Goal: Information Seeking & Learning: Learn about a topic

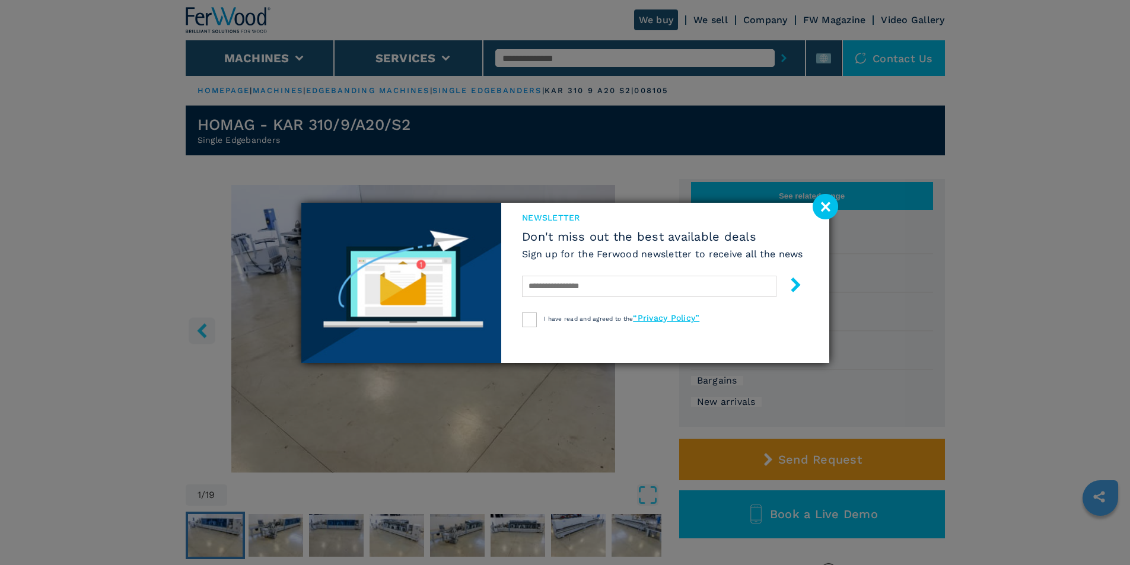
drag, startPoint x: 832, startPoint y: 210, endPoint x: 825, endPoint y: 212, distance: 7.5
click at [832, 210] on image at bounding box center [824, 206] width 25 height 25
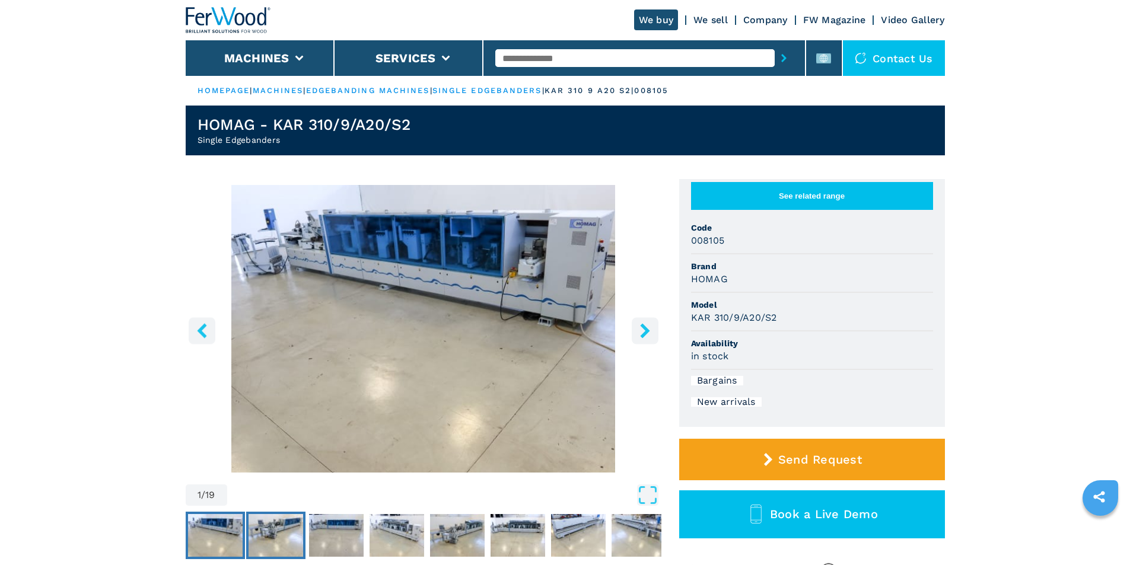
click at [289, 537] on img "Go to Slide 2" at bounding box center [275, 535] width 55 height 43
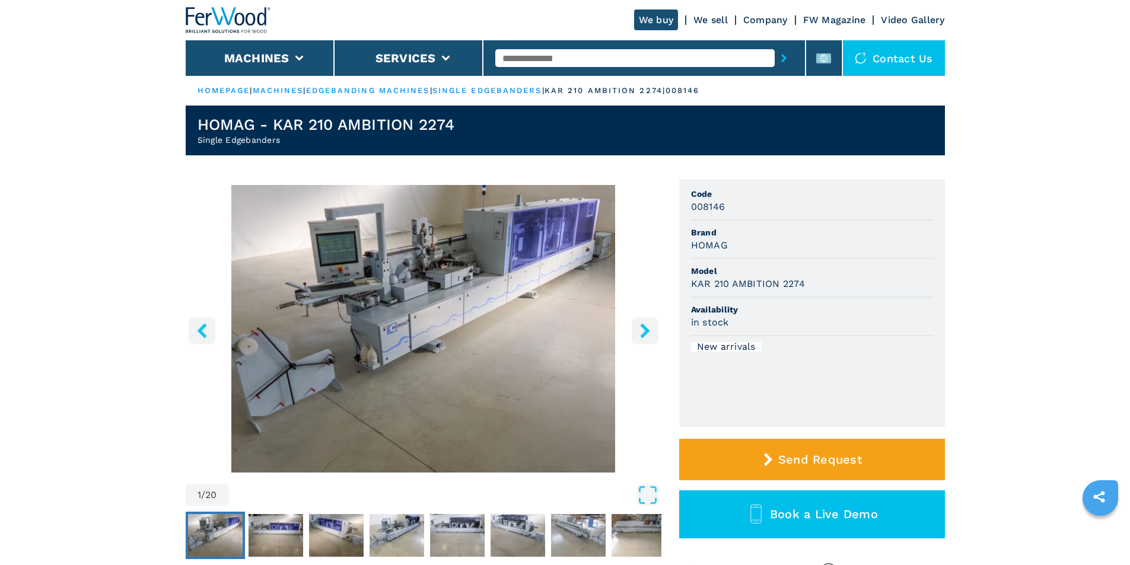
click at [645, 336] on icon "right-button" at bounding box center [644, 330] width 15 height 15
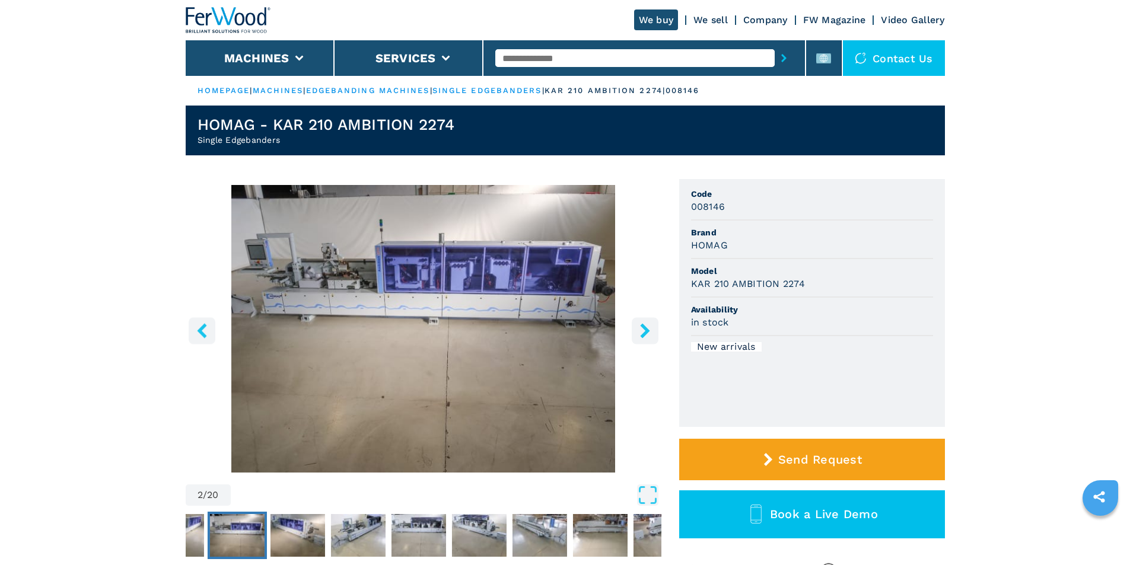
click at [645, 336] on icon "right-button" at bounding box center [644, 330] width 15 height 15
click at [645, 331] on icon "right-button" at bounding box center [644, 330] width 9 height 15
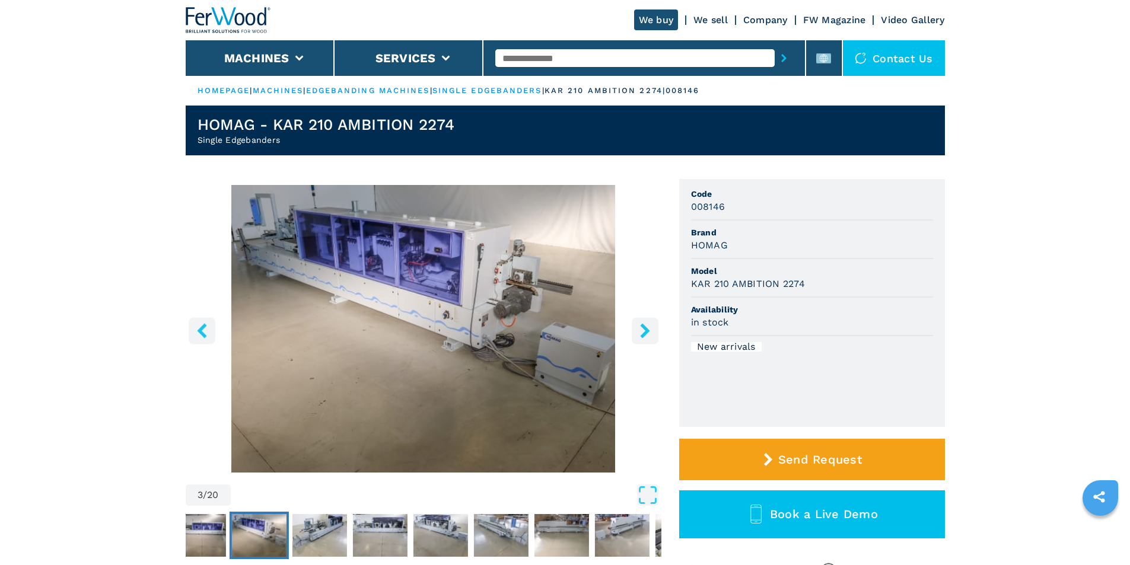
click at [645, 329] on icon "right-button" at bounding box center [644, 330] width 9 height 15
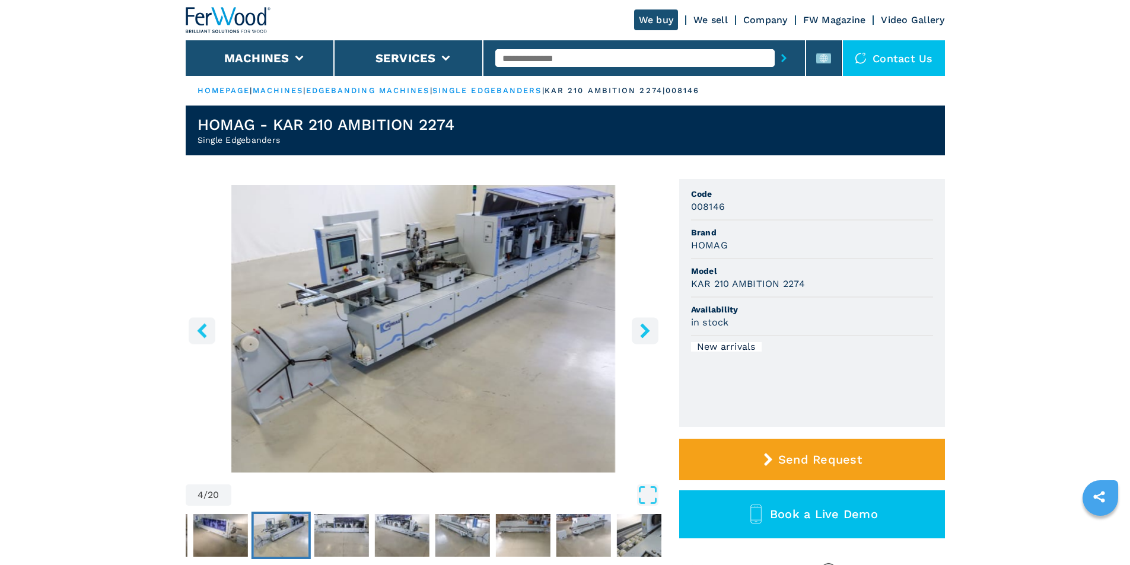
click at [645, 329] on icon "right-button" at bounding box center [644, 330] width 9 height 15
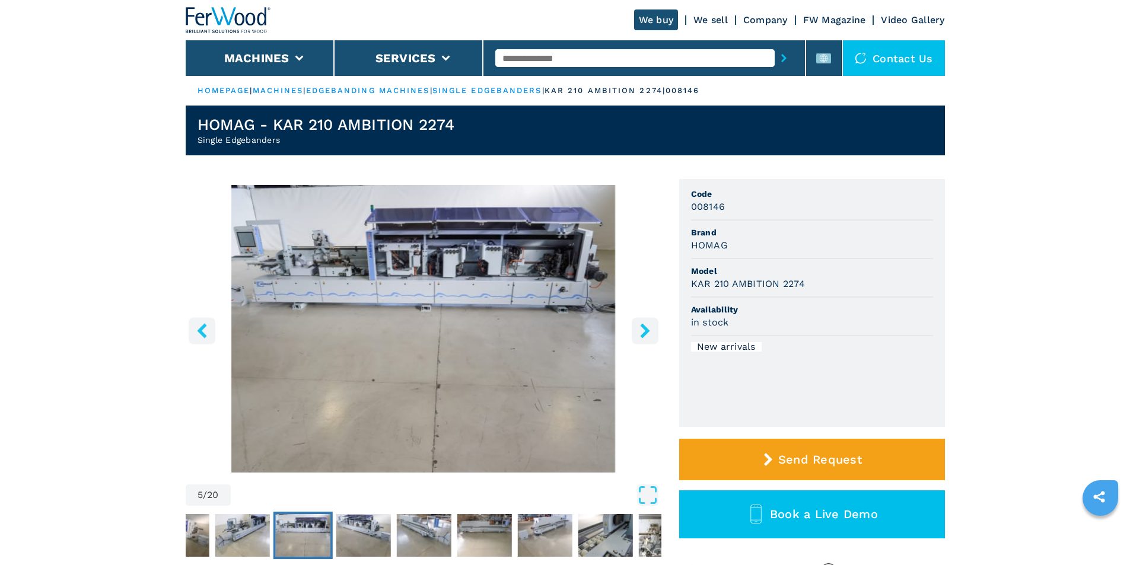
click at [645, 329] on icon "right-button" at bounding box center [644, 330] width 9 height 15
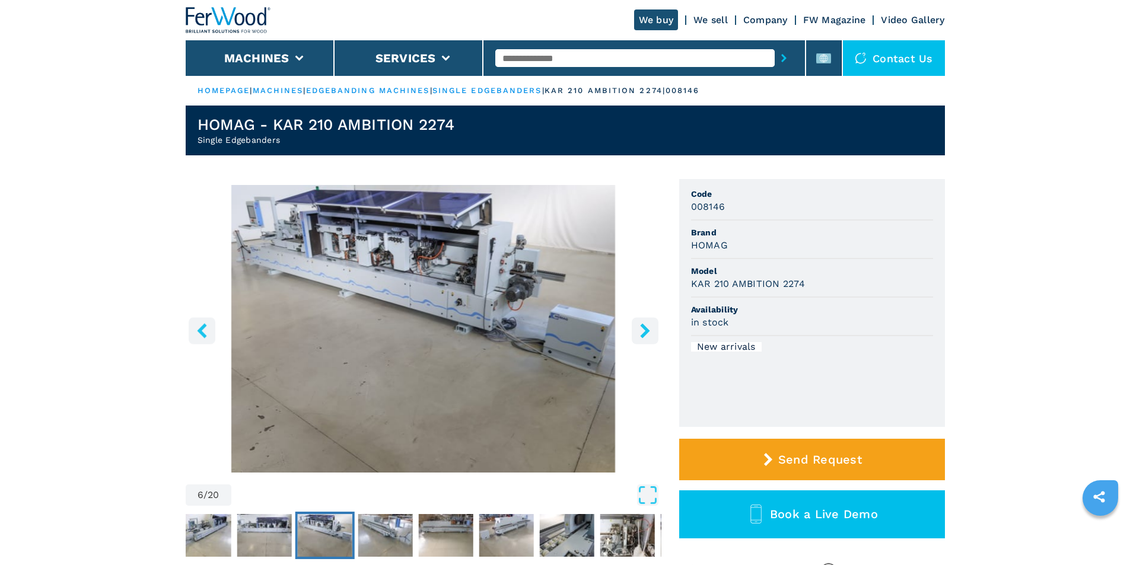
click at [645, 329] on icon "right-button" at bounding box center [644, 330] width 9 height 15
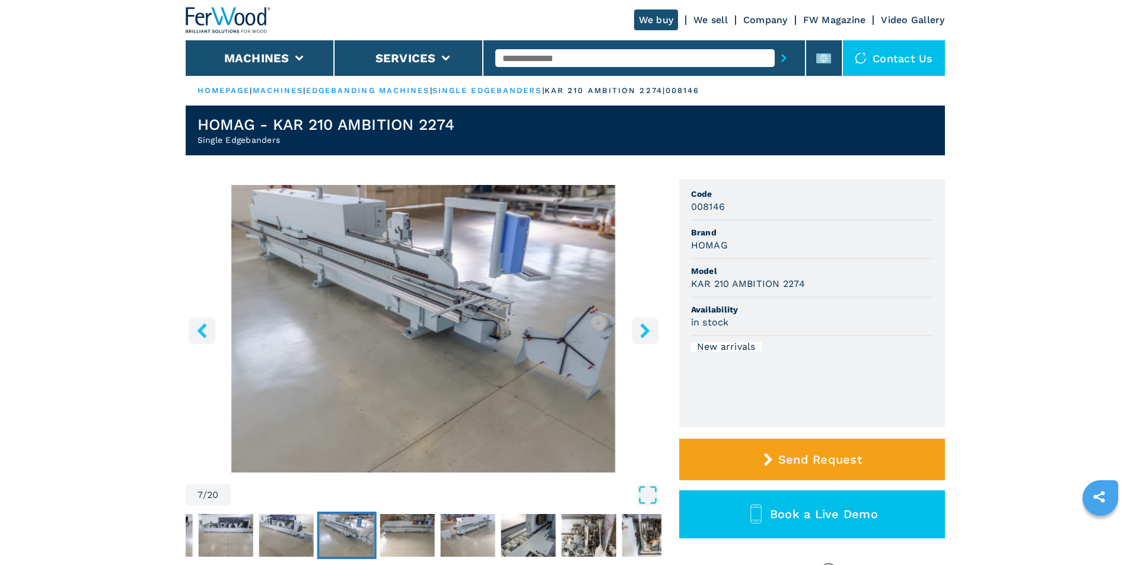
click at [645, 329] on icon "right-button" at bounding box center [644, 330] width 9 height 15
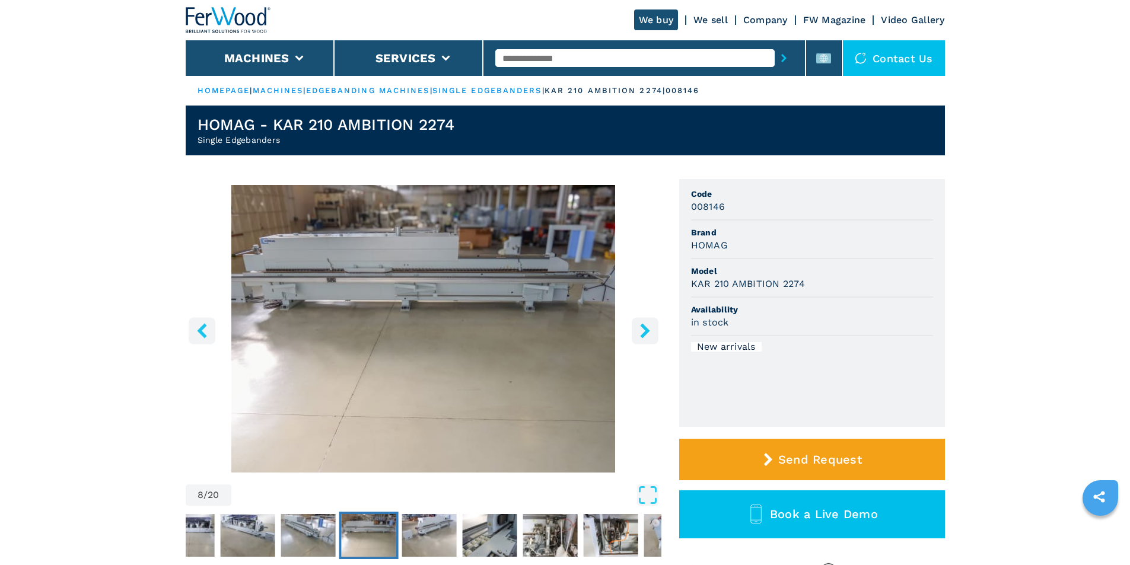
click at [645, 329] on icon "right-button" at bounding box center [644, 330] width 9 height 15
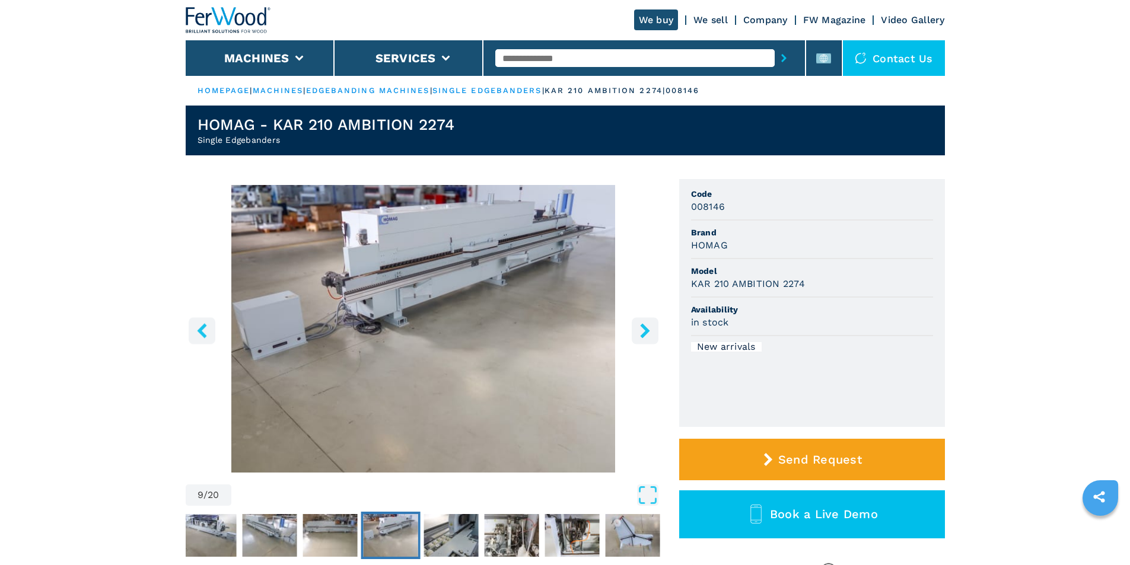
click at [645, 329] on icon "right-button" at bounding box center [644, 330] width 9 height 15
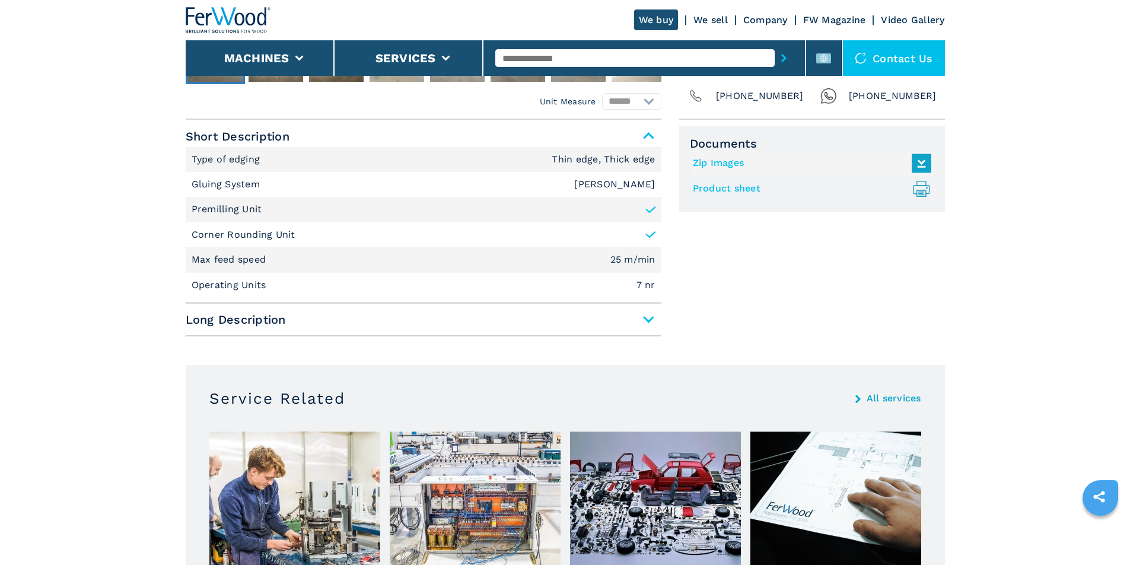
scroll to position [474, 0]
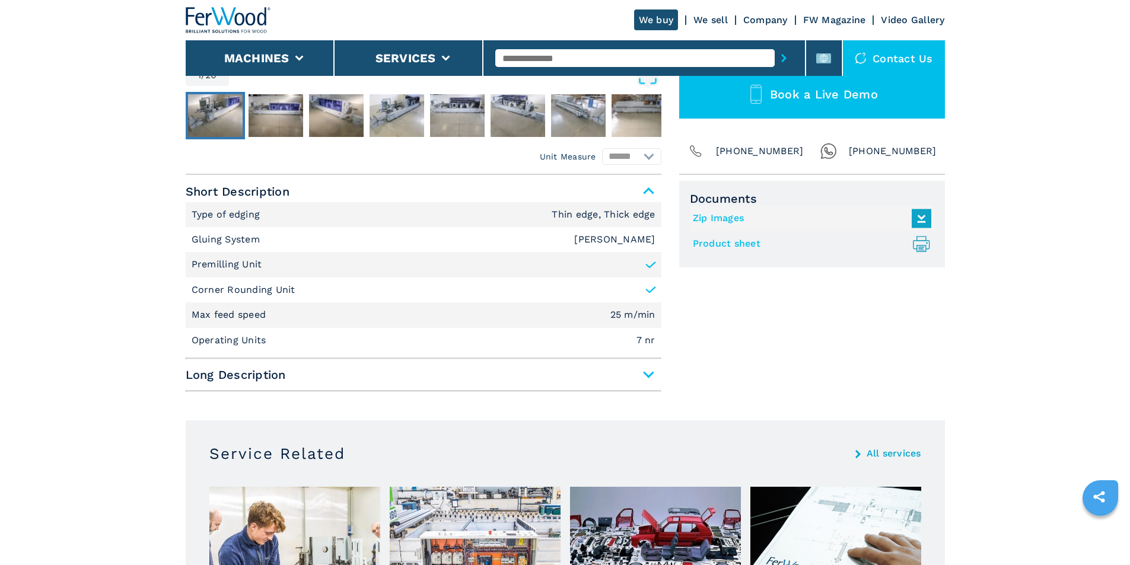
scroll to position [451, 0]
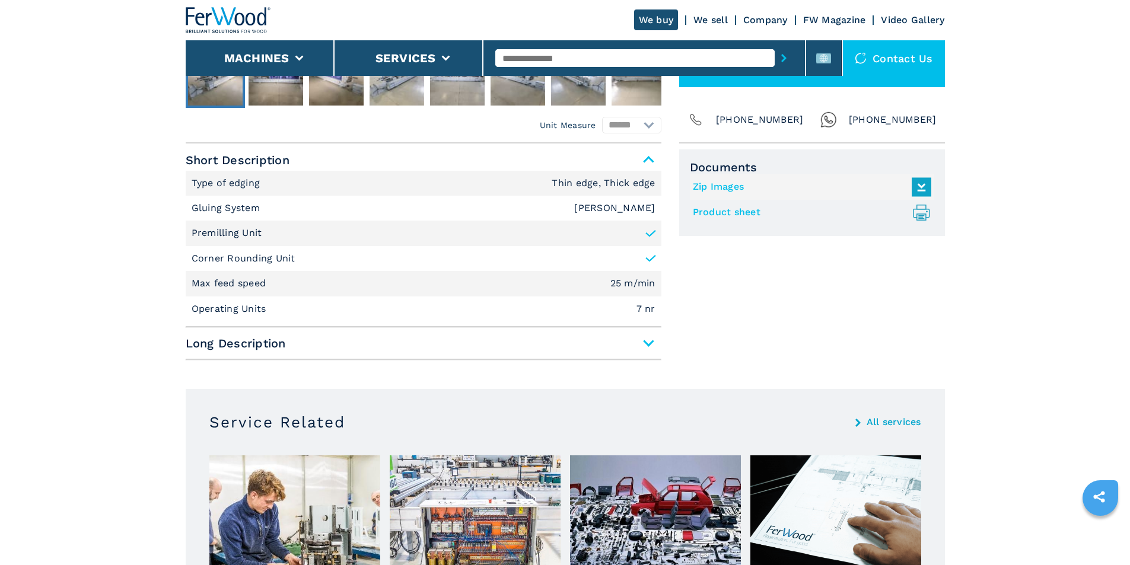
click at [649, 343] on span "Long Description" at bounding box center [424, 343] width 476 height 21
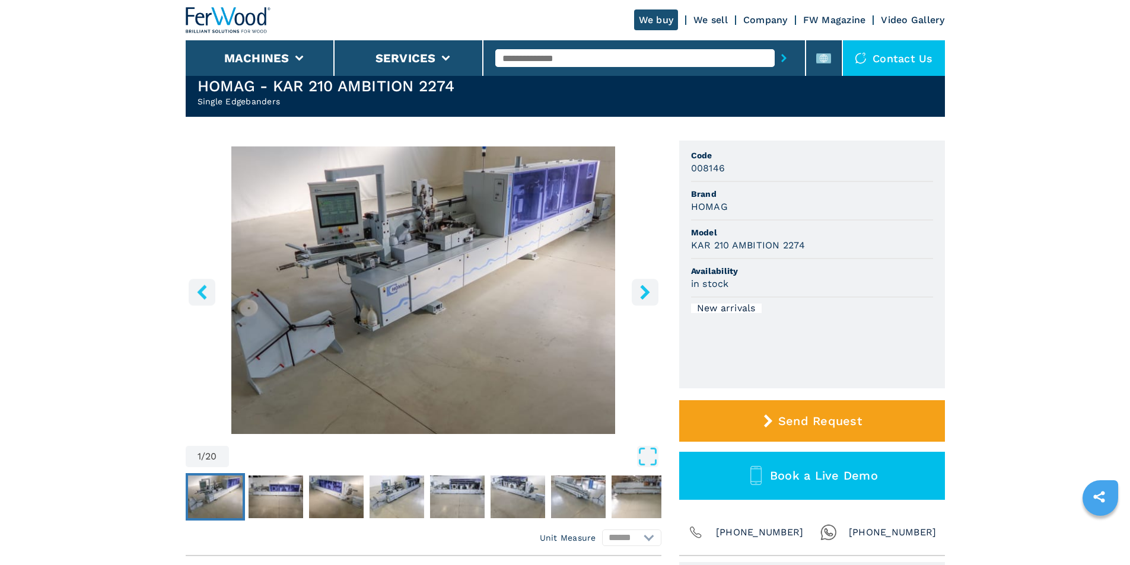
scroll to position [59, 0]
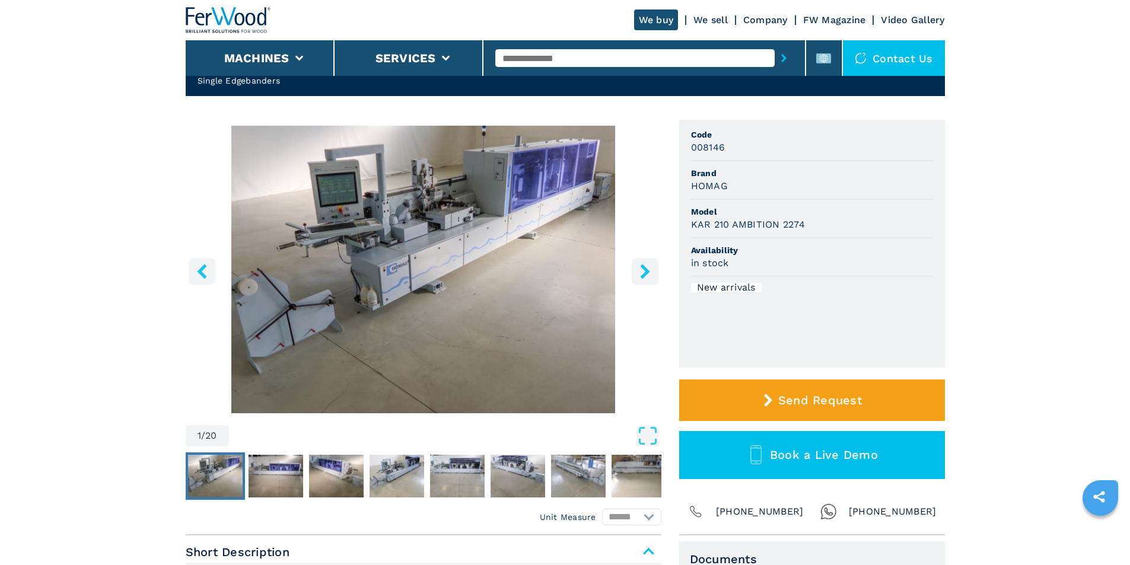
click at [435, 247] on img "Go to Slide 1" at bounding box center [424, 270] width 476 height 288
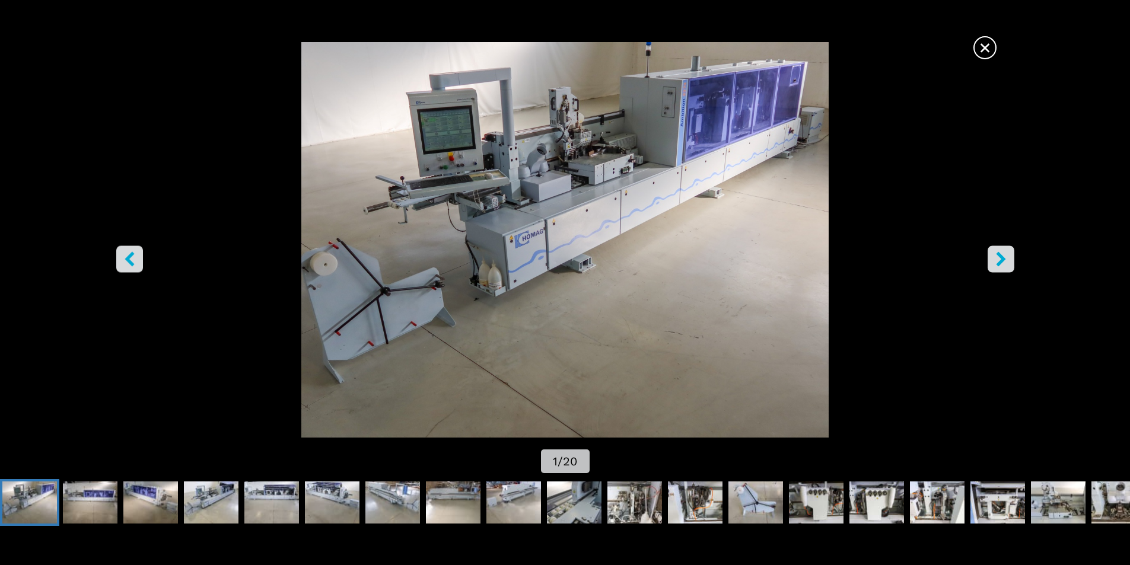
click at [999, 260] on icon "right-button" at bounding box center [1000, 258] width 15 height 15
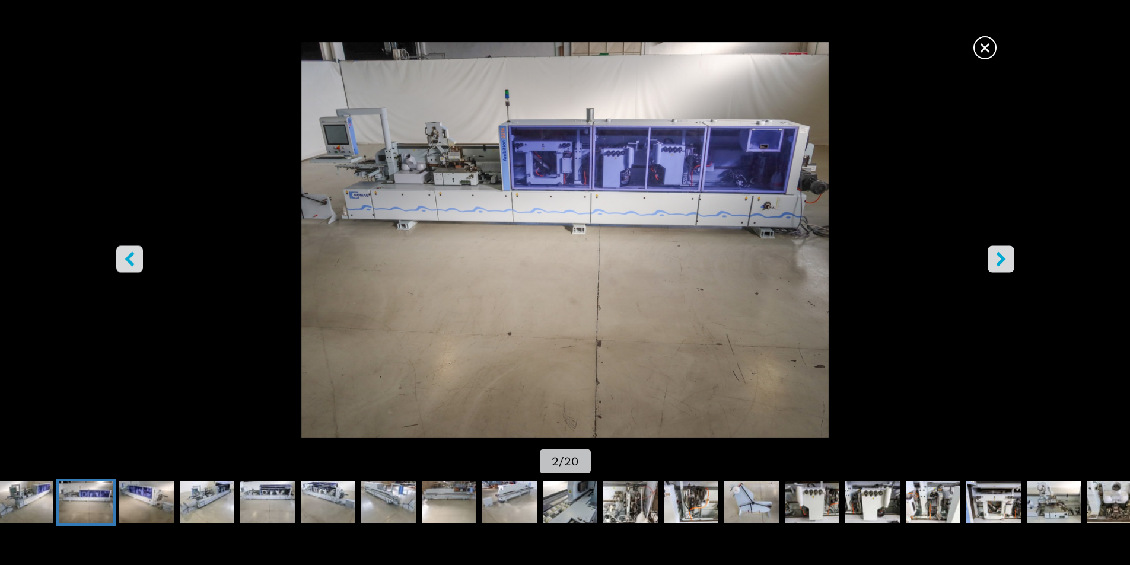
click at [1002, 260] on icon "right-button" at bounding box center [1000, 258] width 9 height 15
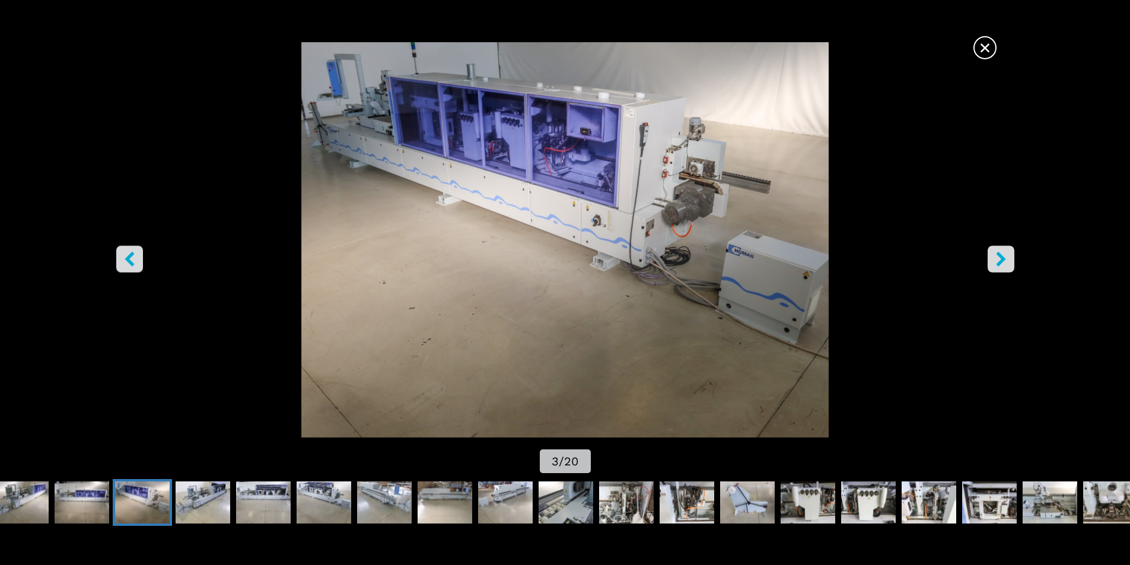
click at [1002, 260] on icon "right-button" at bounding box center [1000, 258] width 9 height 15
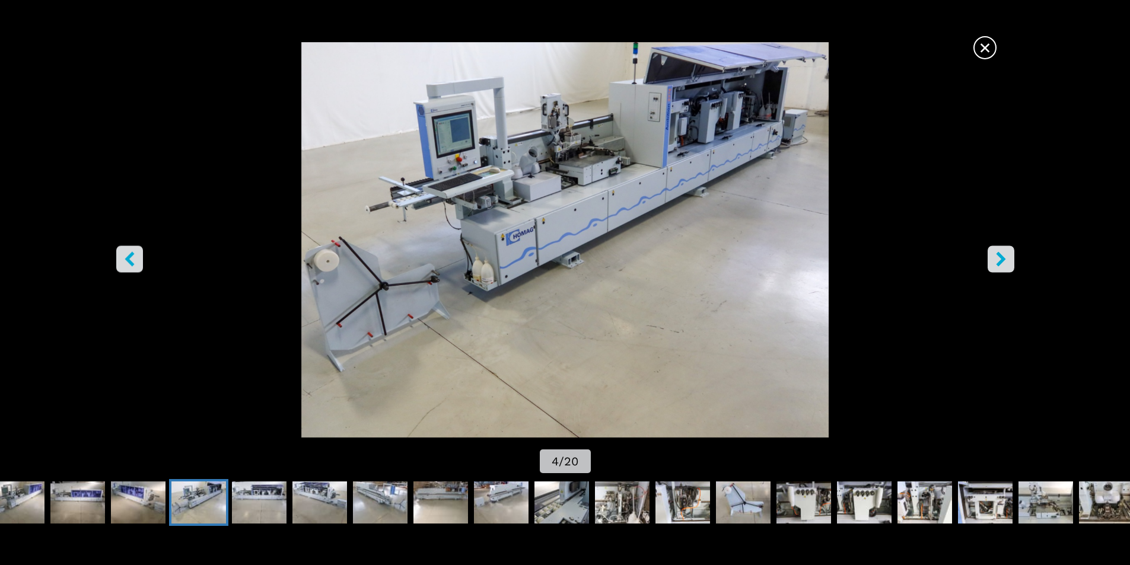
click at [1002, 259] on icon "right-button" at bounding box center [1000, 258] width 9 height 15
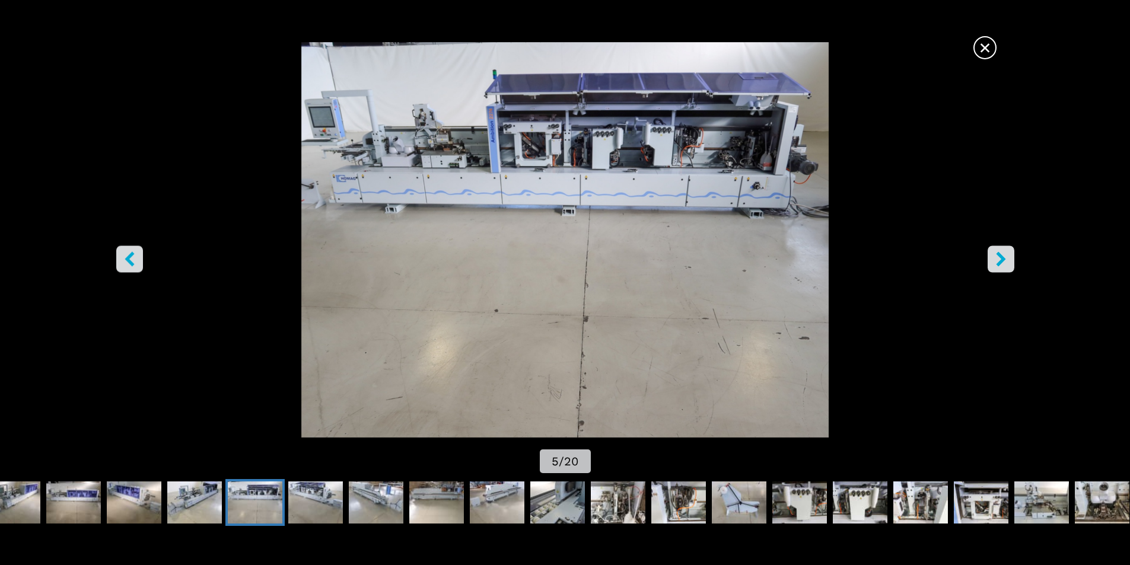
click at [1002, 259] on icon "right-button" at bounding box center [1000, 258] width 9 height 15
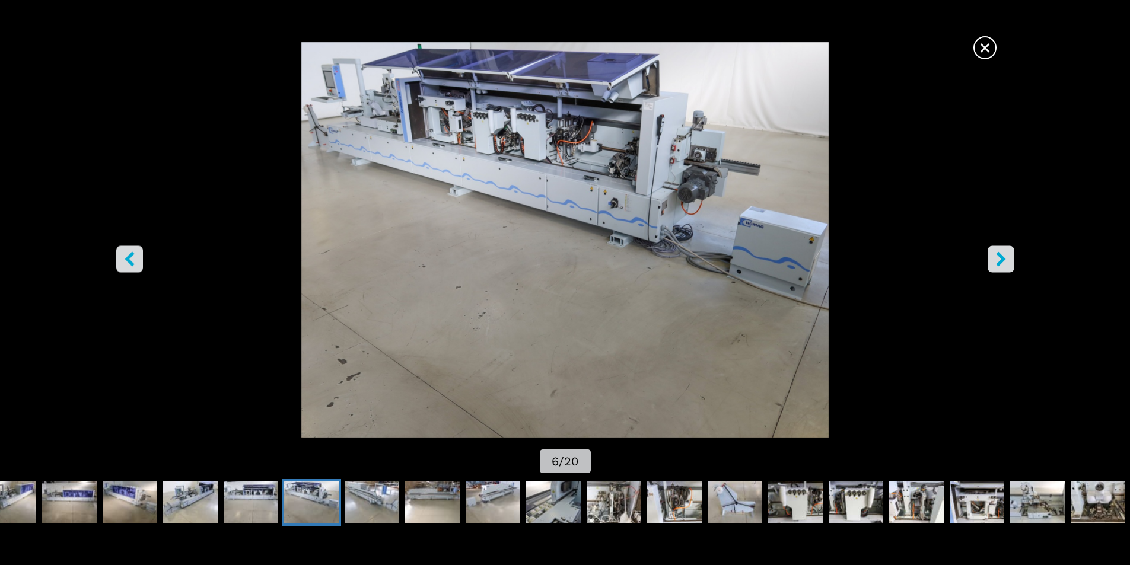
click at [1002, 259] on icon "right-button" at bounding box center [1000, 258] width 9 height 15
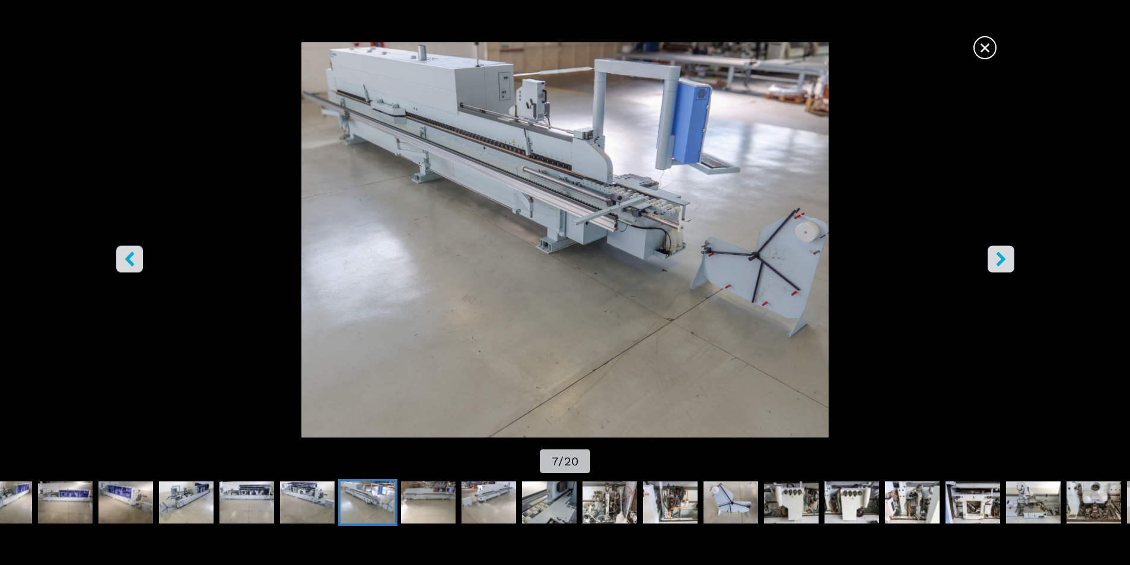
click at [1002, 259] on icon "right-button" at bounding box center [1000, 258] width 9 height 15
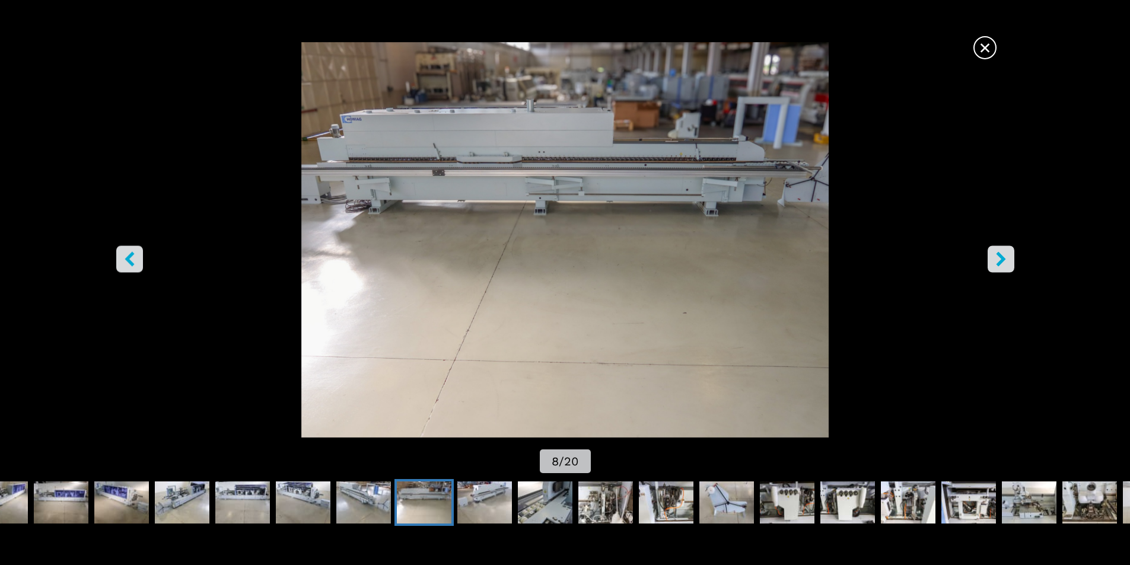
click at [1002, 259] on icon "right-button" at bounding box center [1000, 258] width 9 height 15
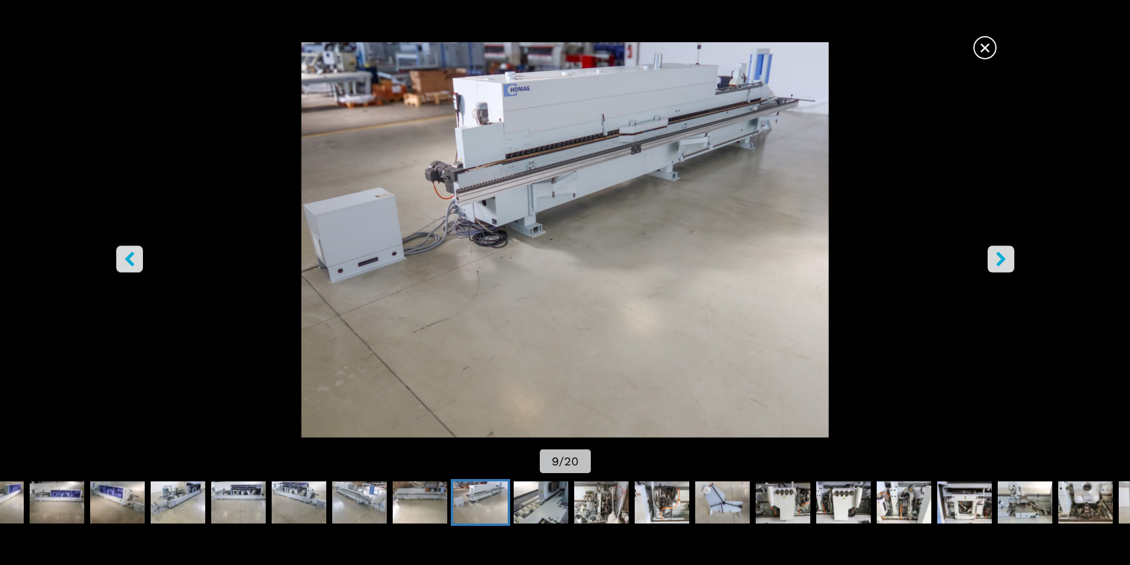
click at [1002, 259] on icon "right-button" at bounding box center [1000, 258] width 9 height 15
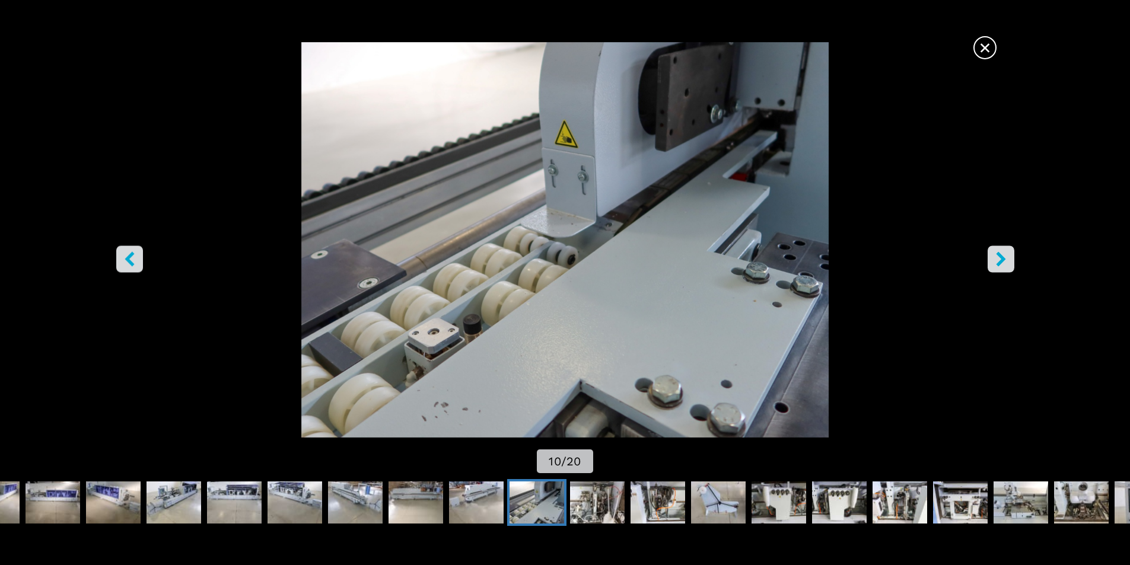
click at [999, 256] on icon "right-button" at bounding box center [1000, 258] width 9 height 15
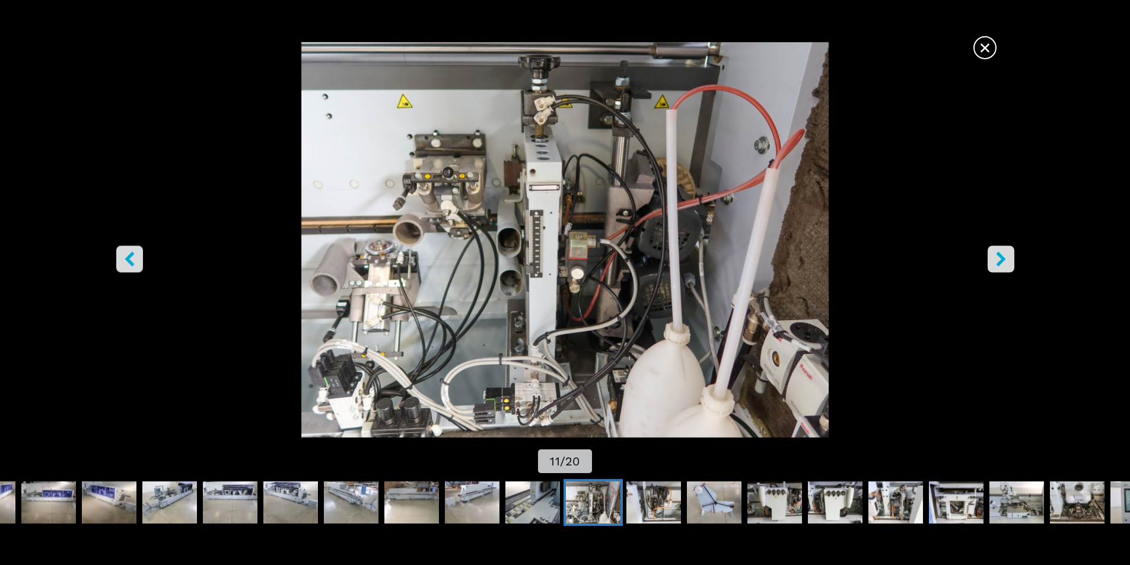
click at [1000, 260] on icon "right-button" at bounding box center [1000, 258] width 15 height 15
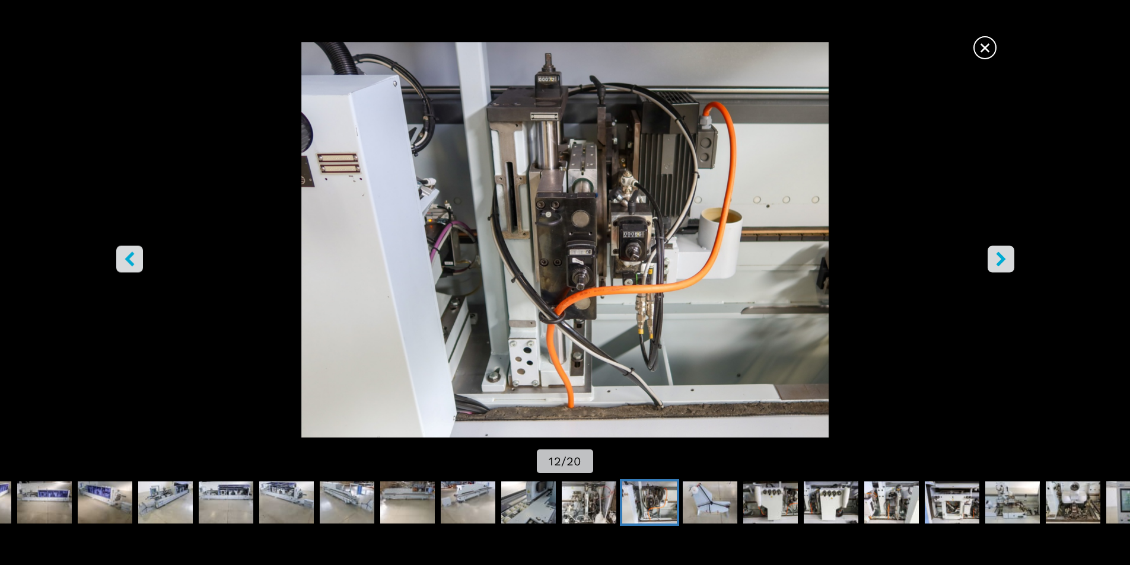
click at [998, 263] on icon "right-button" at bounding box center [1000, 258] width 9 height 15
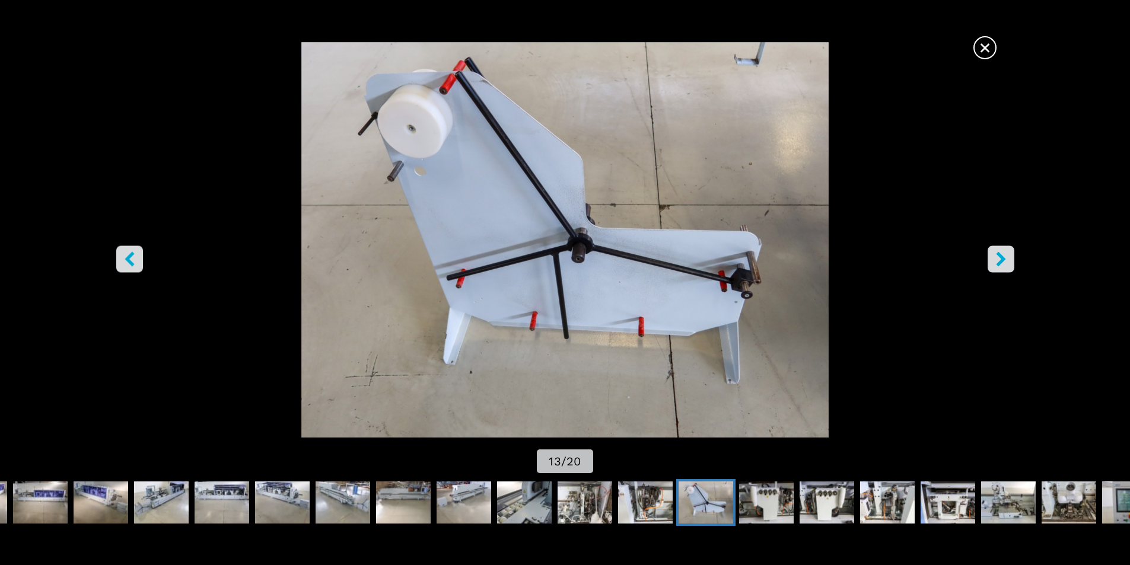
click at [998, 263] on icon "right-button" at bounding box center [1000, 258] width 9 height 15
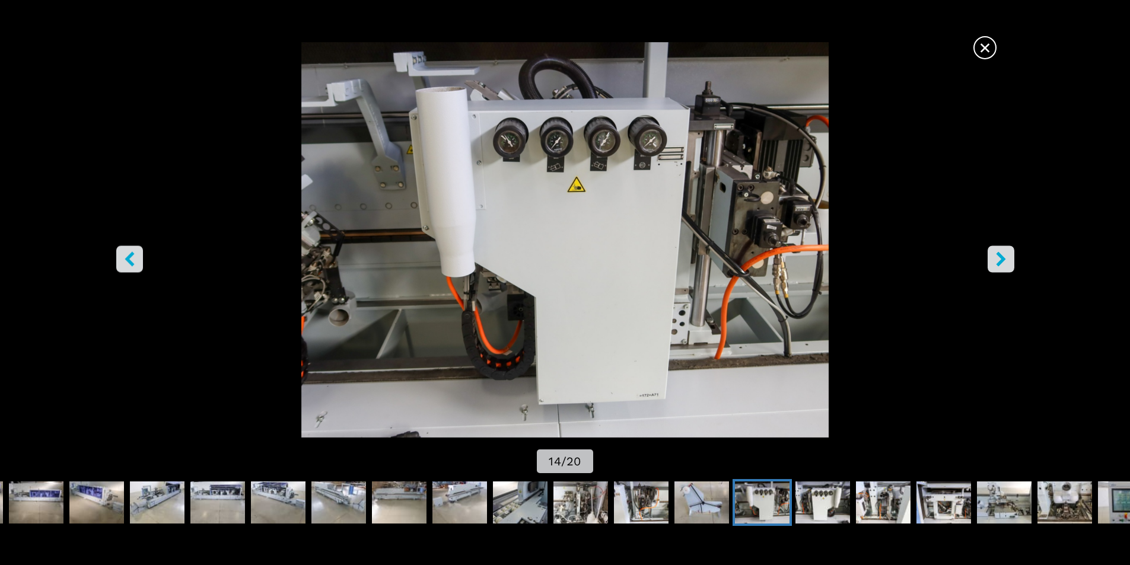
click at [1005, 256] on icon "right-button" at bounding box center [1000, 258] width 15 height 15
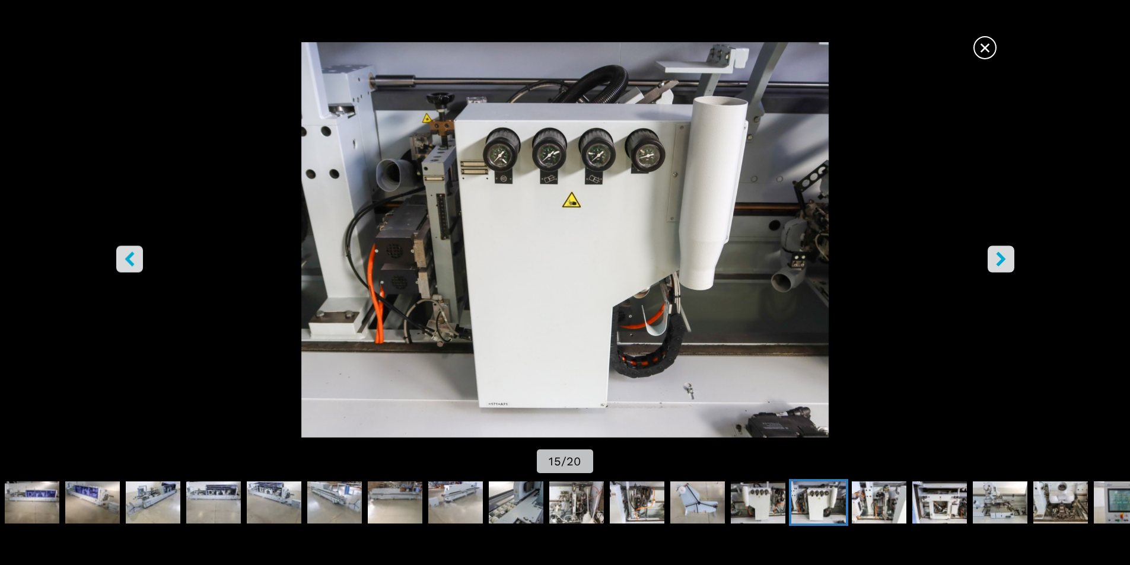
click at [1000, 255] on icon "right-button" at bounding box center [1000, 258] width 9 height 15
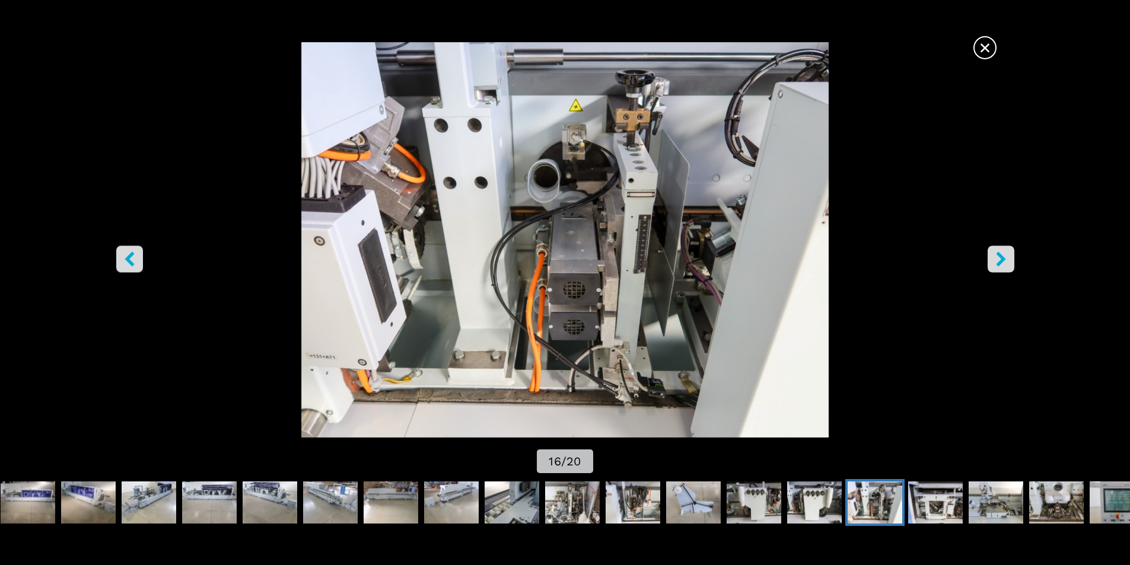
click at [126, 256] on icon "left-button" at bounding box center [129, 258] width 15 height 15
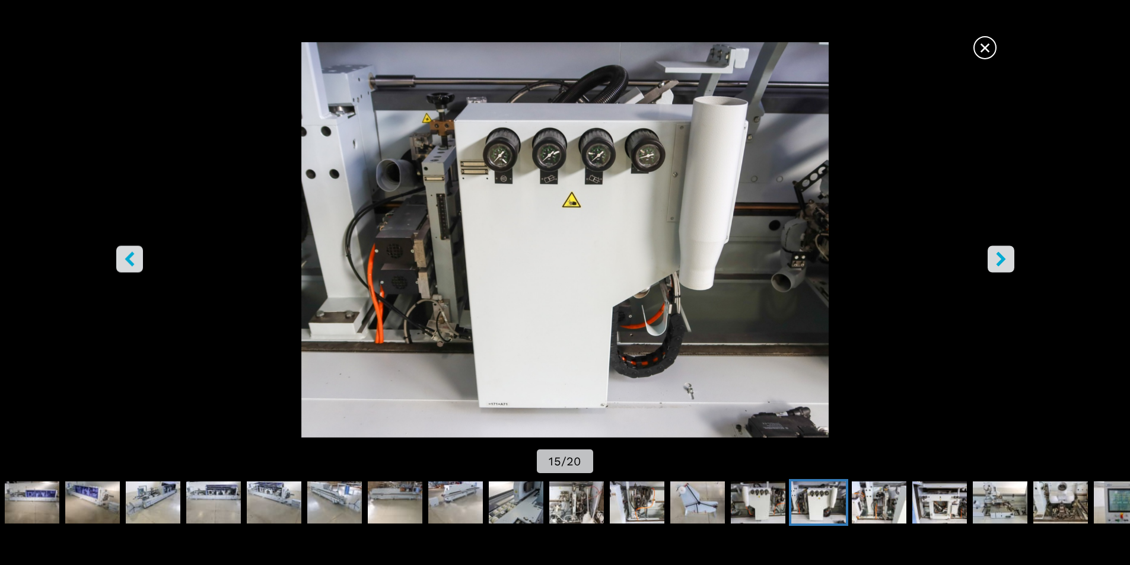
click at [1000, 261] on icon "right-button" at bounding box center [1000, 258] width 9 height 15
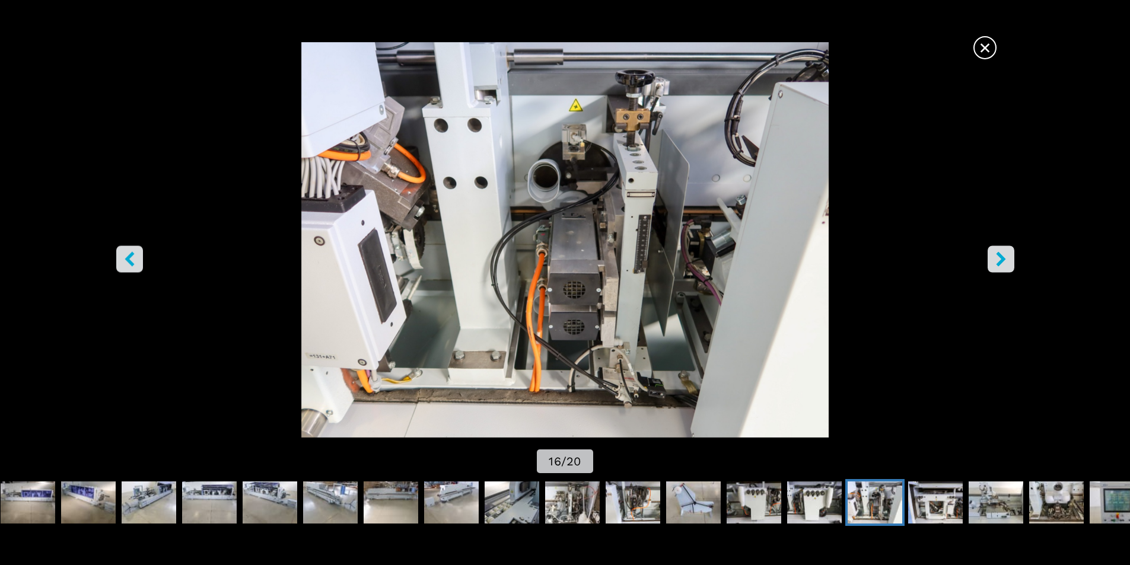
click at [995, 262] on icon "right-button" at bounding box center [1000, 258] width 15 height 15
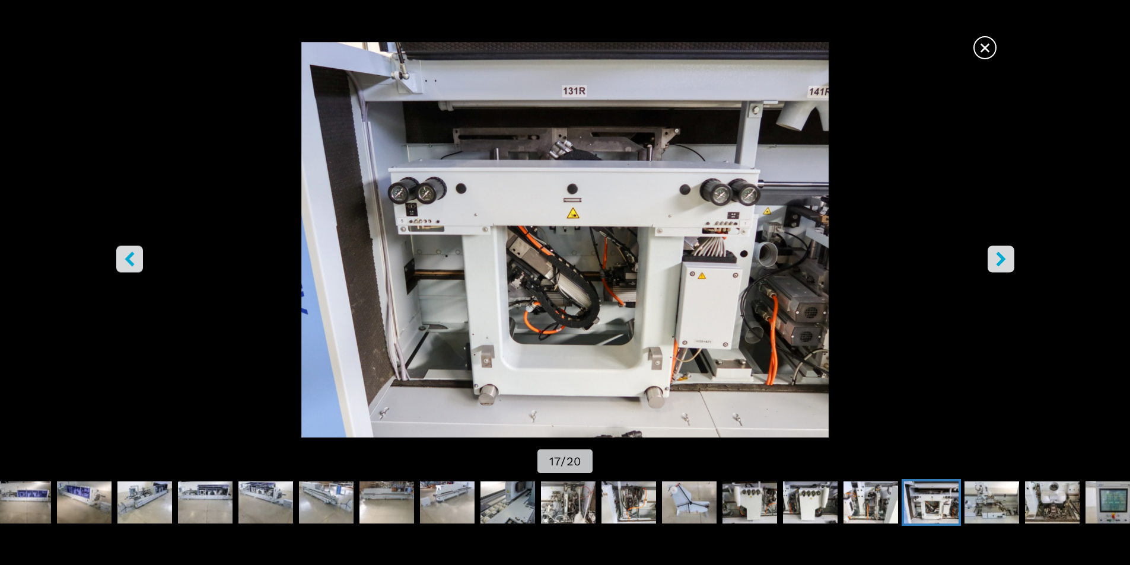
click at [996, 261] on icon "right-button" at bounding box center [1000, 258] width 15 height 15
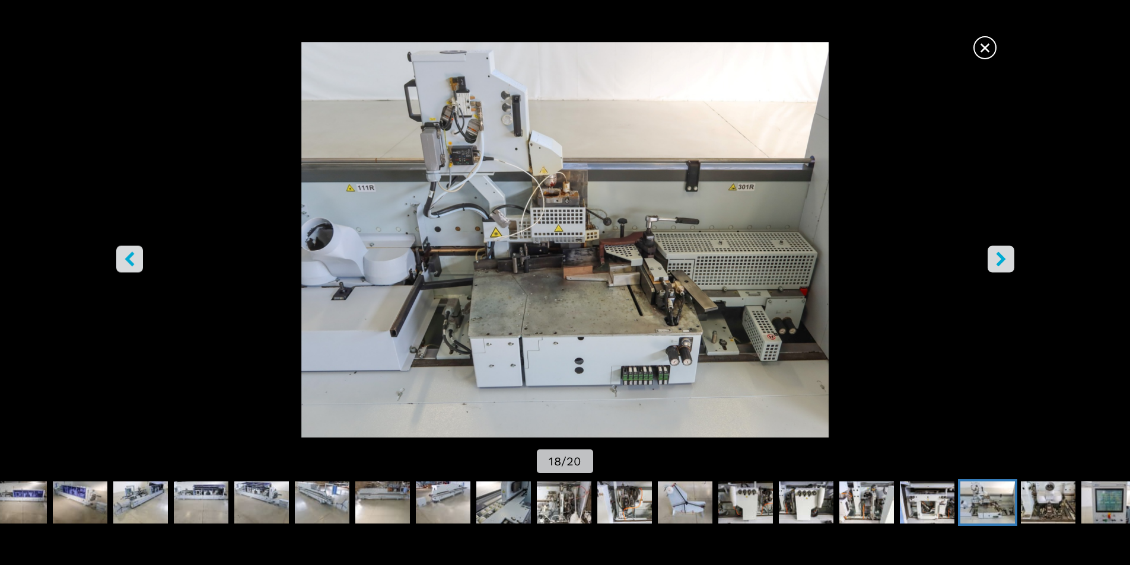
click at [997, 257] on icon "right-button" at bounding box center [1000, 258] width 15 height 15
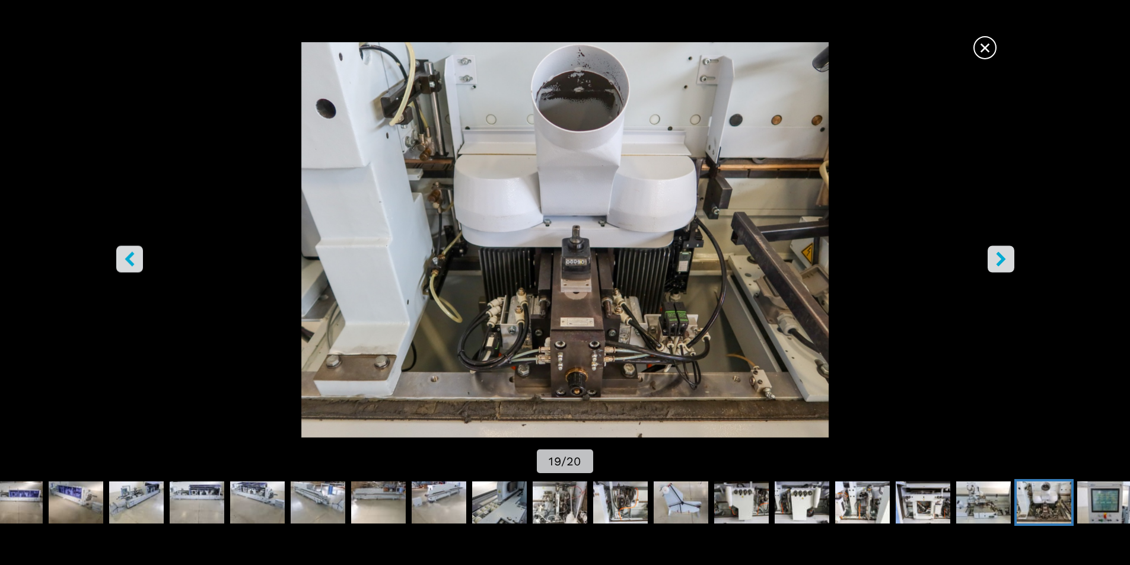
click at [997, 257] on icon "right-button" at bounding box center [1000, 258] width 15 height 15
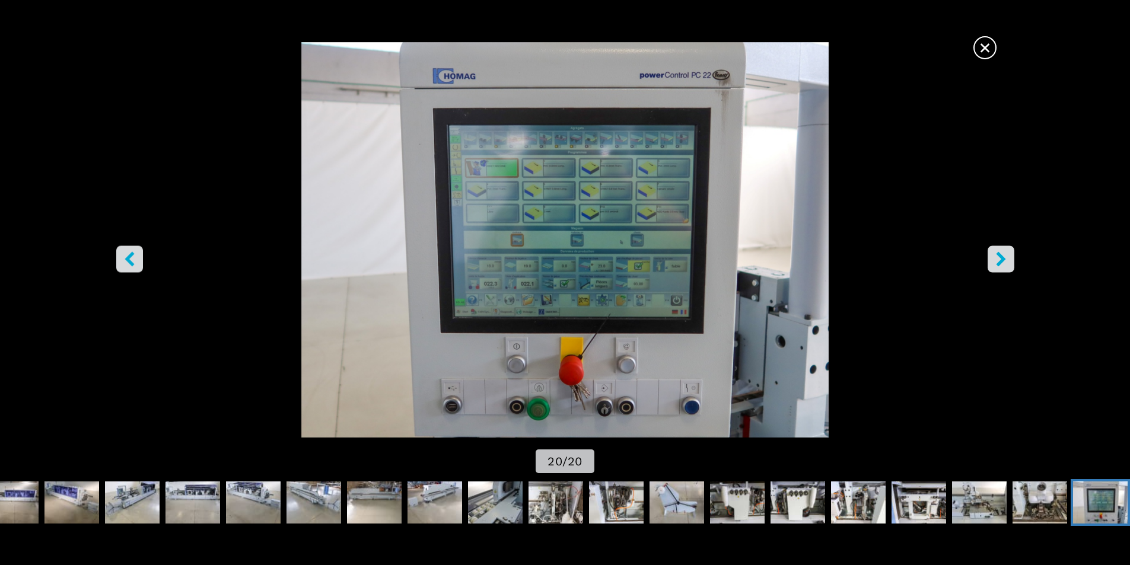
click at [999, 261] on icon "right-button" at bounding box center [1000, 258] width 9 height 15
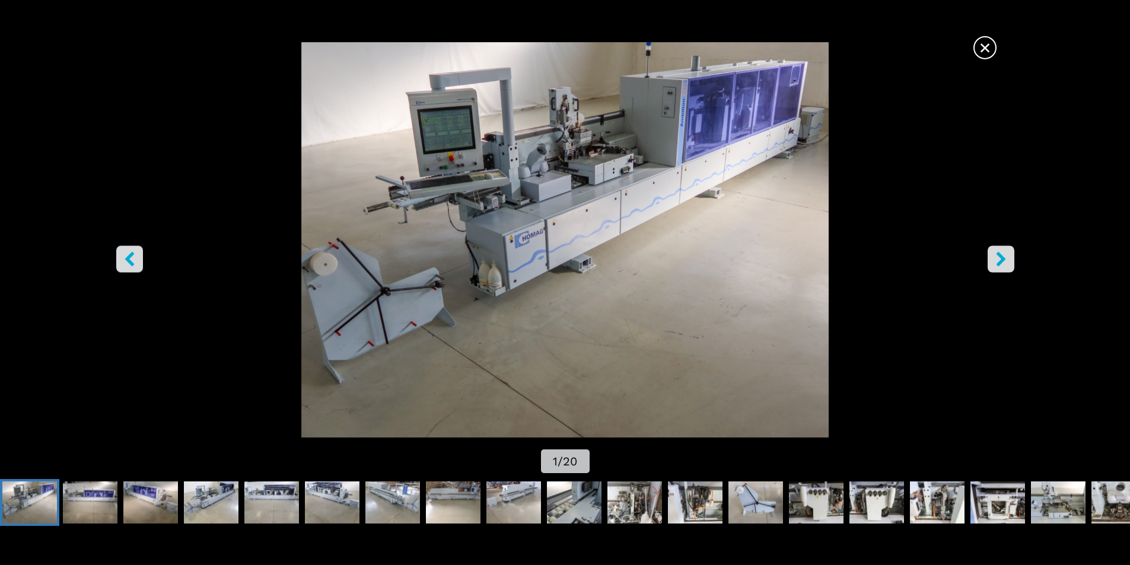
click at [1000, 258] on icon "right-button" at bounding box center [1000, 258] width 9 height 15
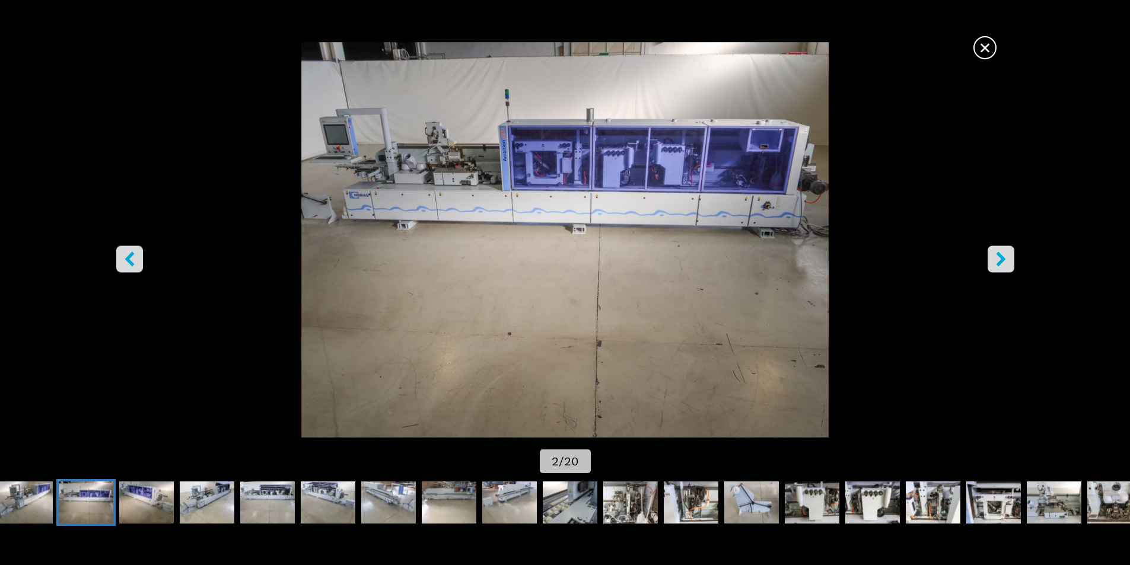
click at [998, 257] on icon "right-button" at bounding box center [1000, 258] width 15 height 15
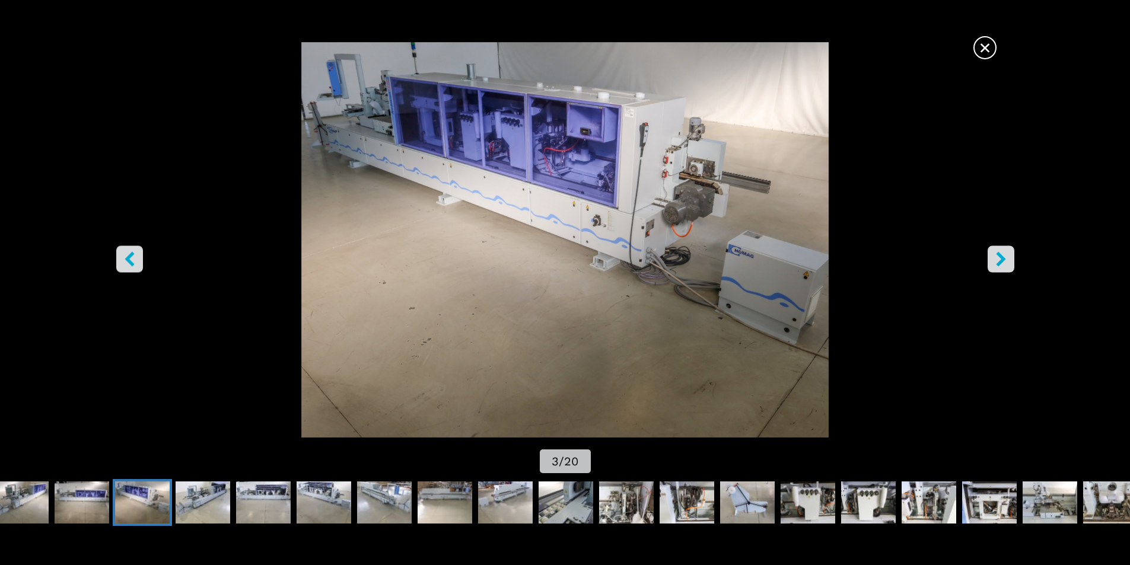
click at [998, 257] on icon "right-button" at bounding box center [1000, 258] width 15 height 15
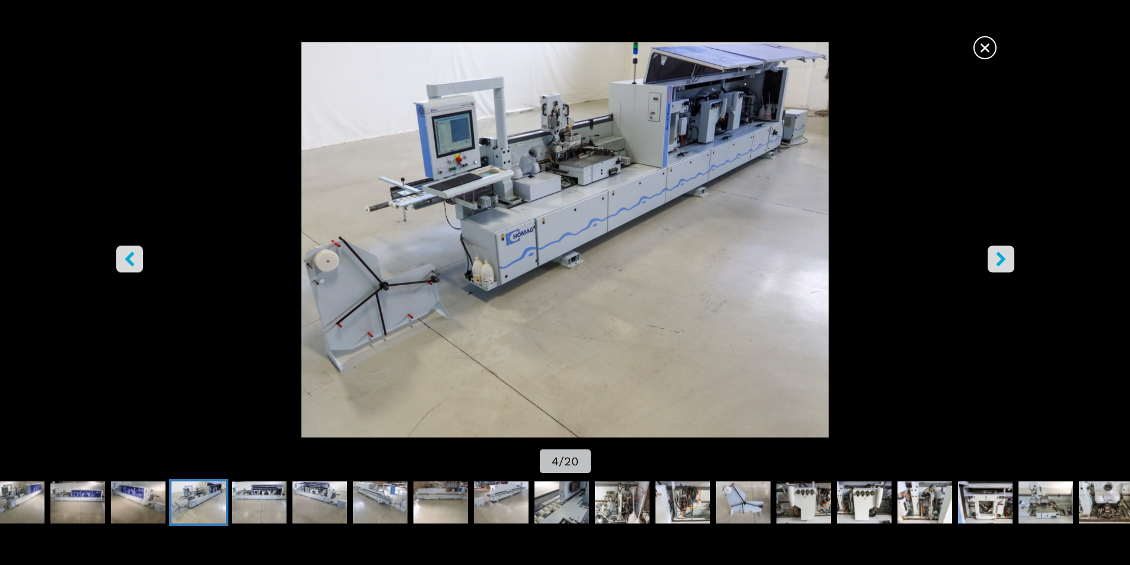
click at [998, 257] on icon "right-button" at bounding box center [1000, 258] width 15 height 15
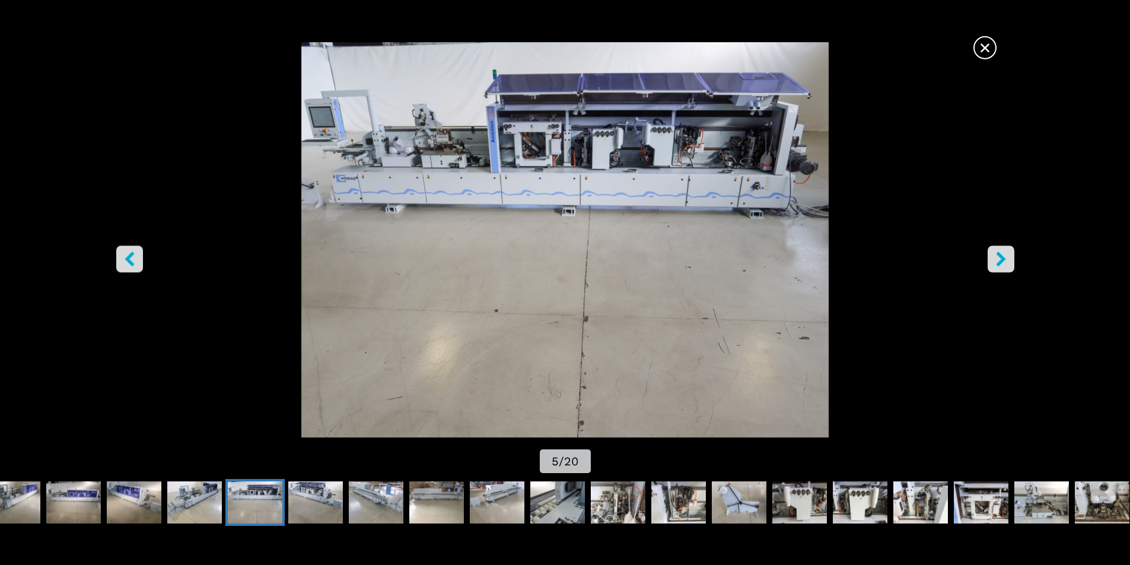
click at [998, 257] on icon "right-button" at bounding box center [1000, 258] width 15 height 15
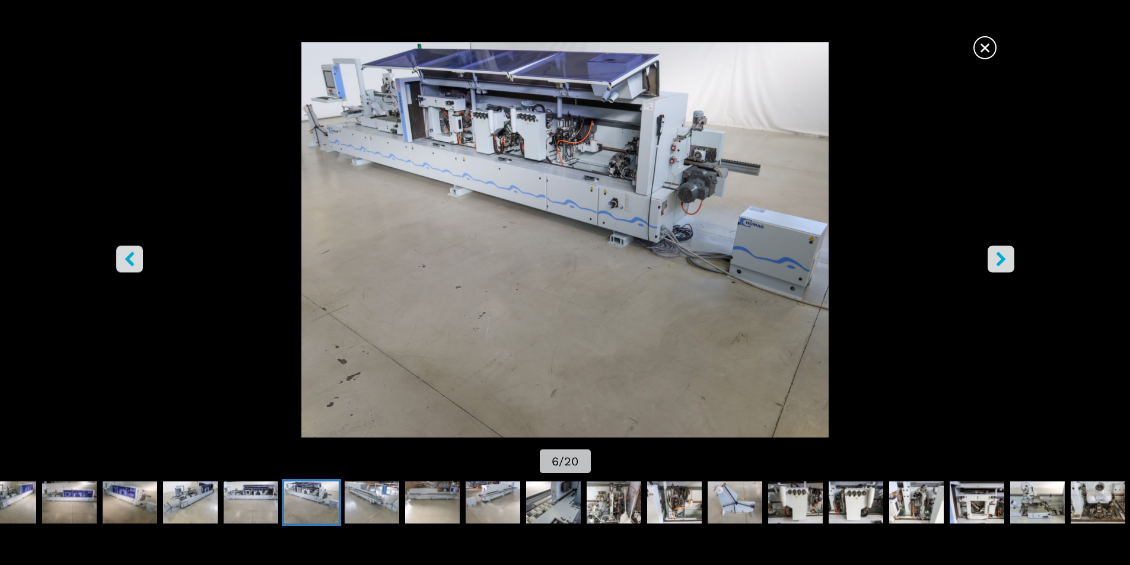
click at [998, 257] on icon "right-button" at bounding box center [1000, 258] width 15 height 15
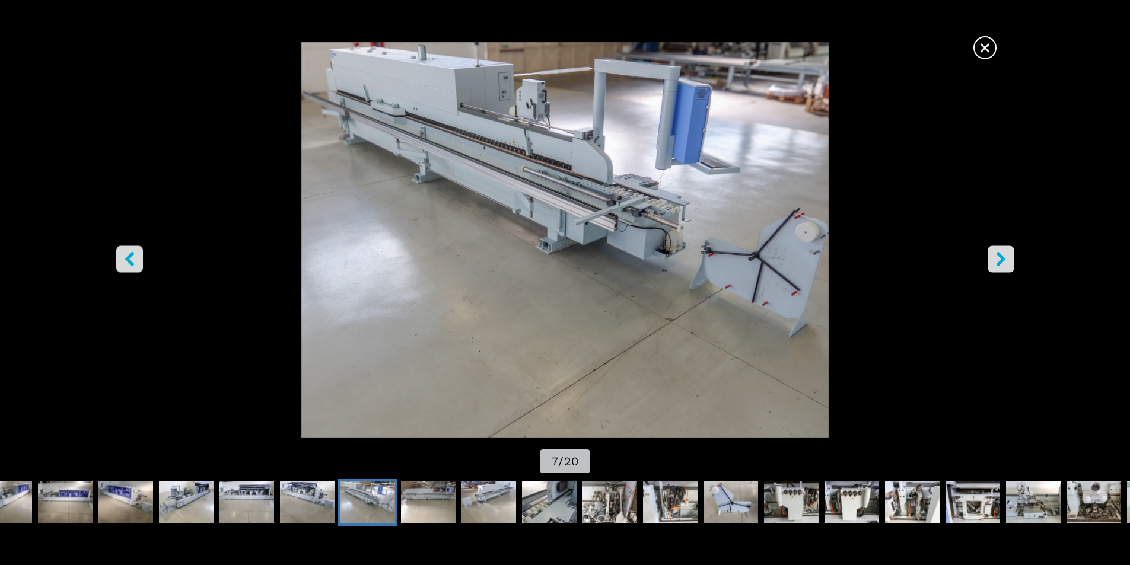
click at [998, 257] on icon "right-button" at bounding box center [1000, 258] width 15 height 15
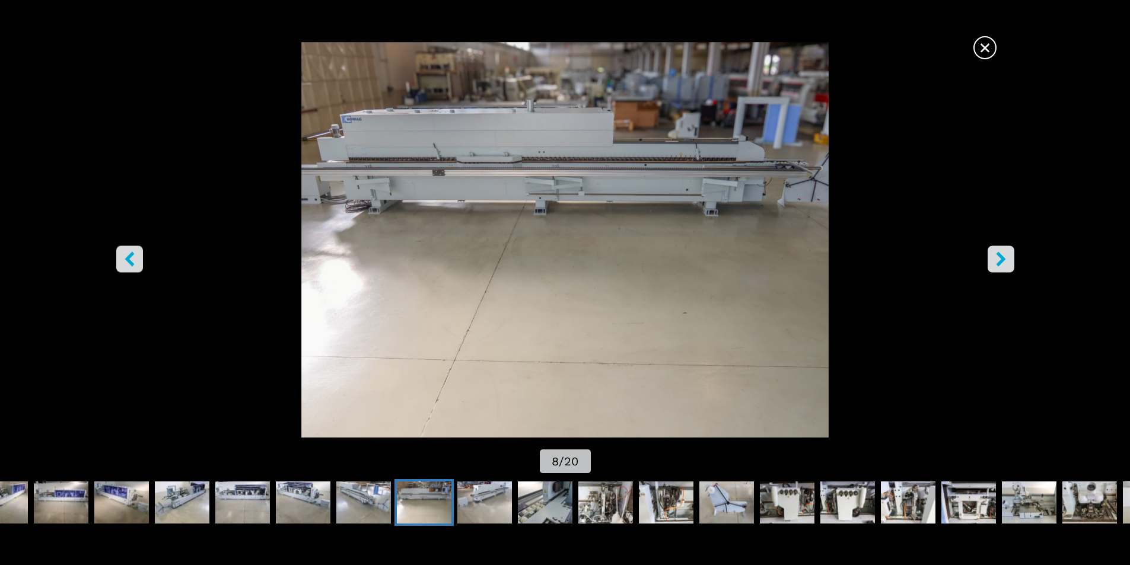
click at [998, 257] on icon "right-button" at bounding box center [1000, 258] width 15 height 15
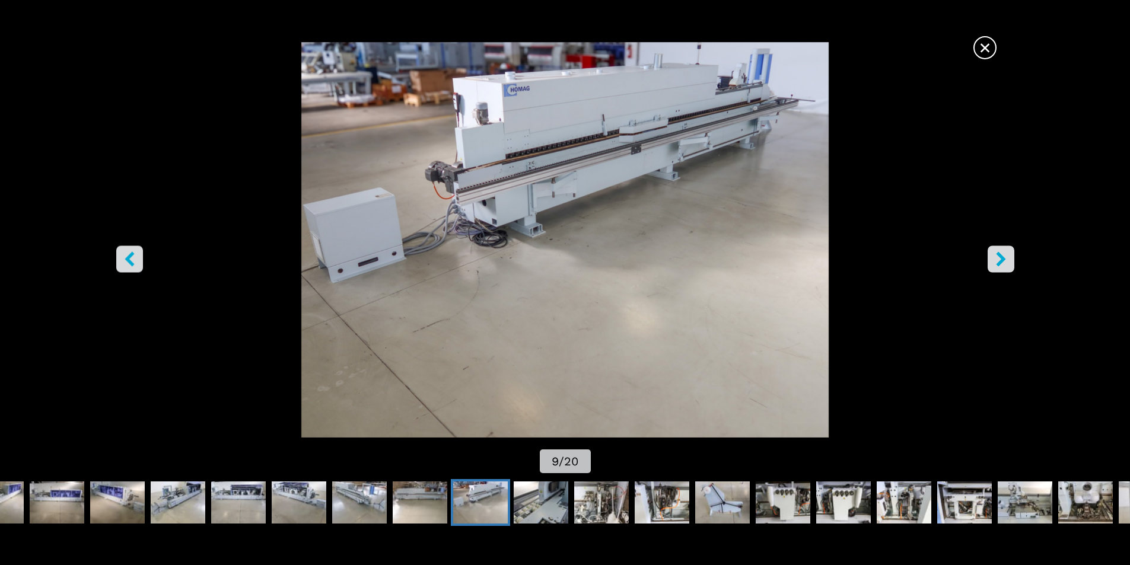
click at [998, 257] on icon "right-button" at bounding box center [1000, 258] width 15 height 15
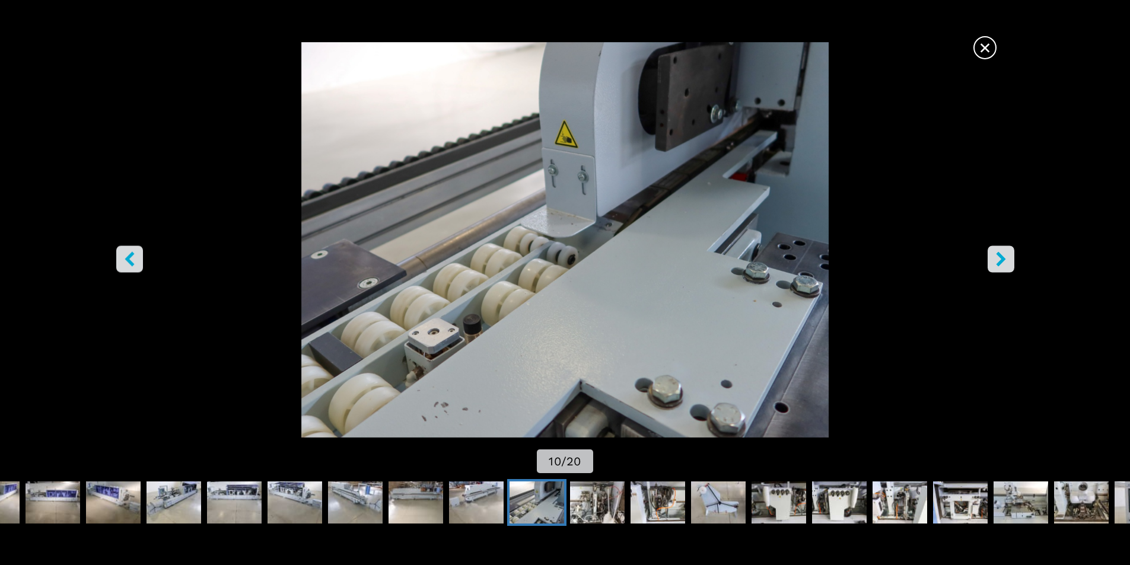
drag, startPoint x: 982, startPoint y: 47, endPoint x: 879, endPoint y: 40, distance: 103.4
click at [980, 45] on span "×" at bounding box center [984, 45] width 21 height 21
